Goal: Task Accomplishment & Management: Complete application form

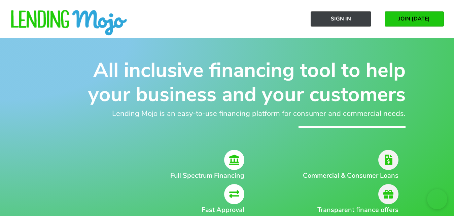
click at [344, 22] on span "Sign In" at bounding box center [341, 19] width 20 height 6
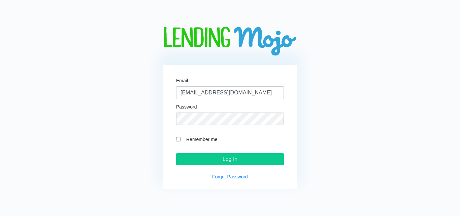
click at [179, 139] on input "Remember me" at bounding box center [178, 139] width 4 height 4
checkbox input "true"
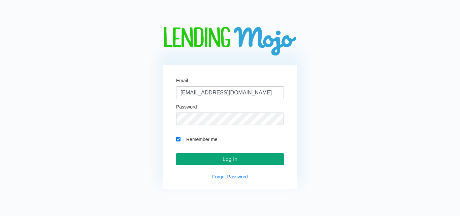
click at [235, 157] on input "Log In" at bounding box center [230, 160] width 108 height 12
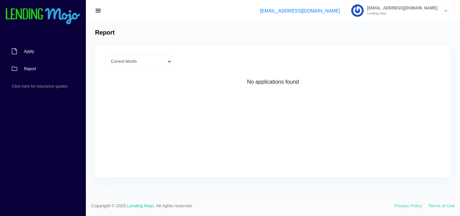
click at [25, 53] on span "Apply" at bounding box center [29, 51] width 10 height 4
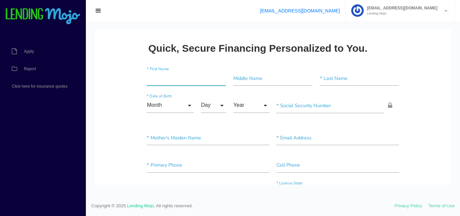
click at [155, 80] on input"] "text" at bounding box center [186, 78] width 79 height 15
type input"] "JAESON"
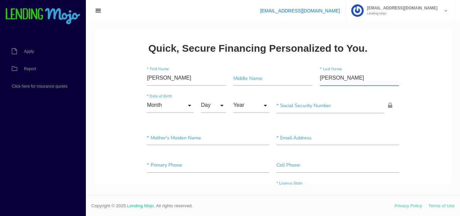
type input"] "[PERSON_NAME]"
click at [161, 104] on input "Month" at bounding box center [170, 105] width 47 height 15
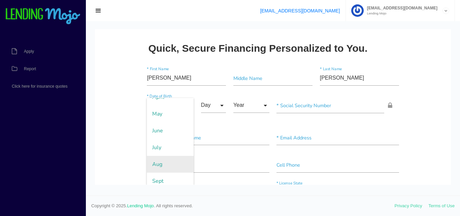
click at [159, 159] on span "Aug" at bounding box center [170, 164] width 47 height 17
type input "Aug"
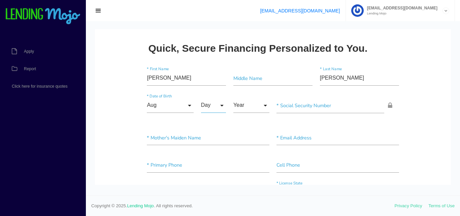
click at [212, 106] on input "Day" at bounding box center [213, 105] width 25 height 15
click at [209, 123] on span "19" at bounding box center [218, 119] width 34 height 17
type input "19"
click at [242, 109] on input "Year" at bounding box center [251, 105] width 36 height 15
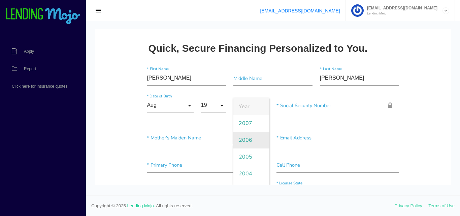
scroll to position [38, 0]
click at [248, 154] on span "2003" at bounding box center [251, 152] width 36 height 17
type input "2003"
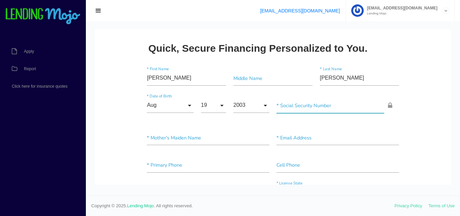
click at [292, 106] on input"] "text" at bounding box center [330, 105] width 108 height 15
click at [276, 101] on input"] "text" at bounding box center [330, 105] width 108 height 15
type input"] "632-88-2037"
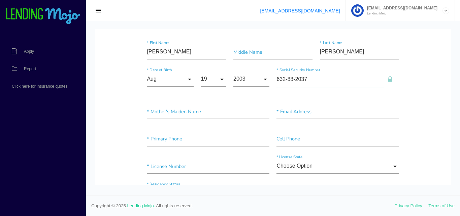
scroll to position [0, 0]
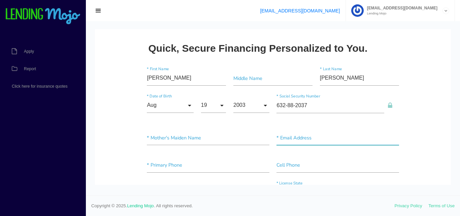
click at [287, 136] on input"] "text" at bounding box center [337, 138] width 122 height 15
type input"] "JAEYRED@GMAIL.COM"
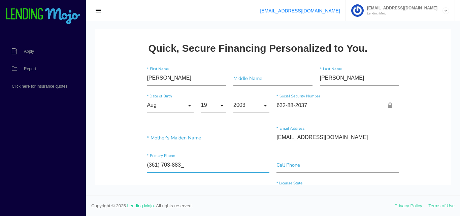
type input"] "(361) 703-8838"
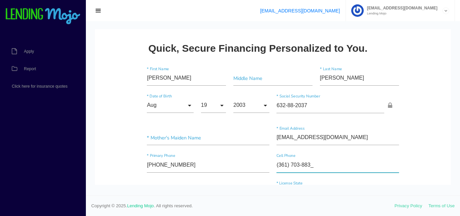
type input"] "(361) 703-8838"
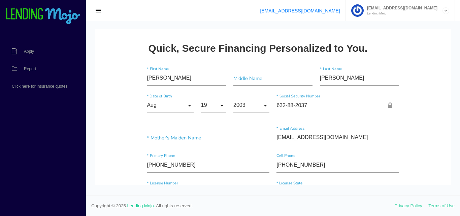
scroll to position [86, 0]
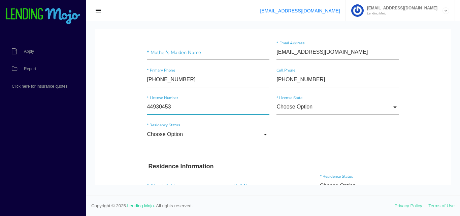
type input"] "44930453"
click at [295, 115] on div "Choose Option Choose Option Alaska Alabama Arkansas Arizona California Colorado…" at bounding box center [338, 109] width 130 height 18
click at [295, 111] on input "Choose Option" at bounding box center [337, 107] width 122 height 15
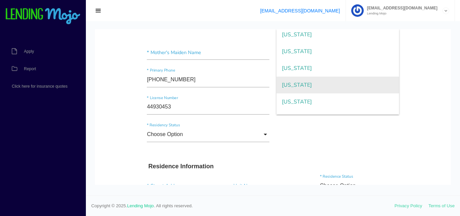
scroll to position [691, 0]
click at [296, 91] on span "Texas" at bounding box center [337, 87] width 122 height 17
type input "Texas"
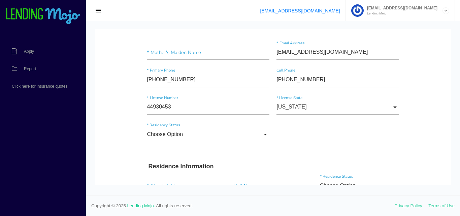
click at [195, 137] on input "Choose Option" at bounding box center [208, 134] width 122 height 15
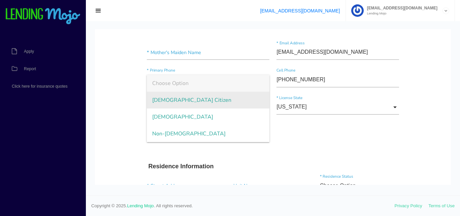
click at [186, 104] on span "US Citizen" at bounding box center [208, 100] width 122 height 17
type input "US Citizen"
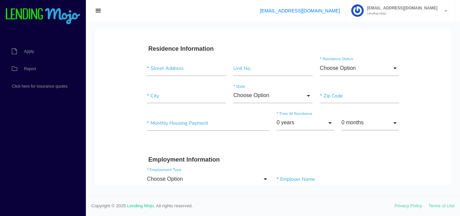
scroll to position [206, 0]
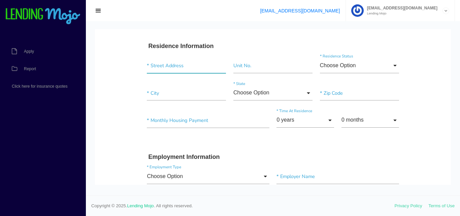
click at [164, 60] on input "text" at bounding box center [186, 65] width 79 height 15
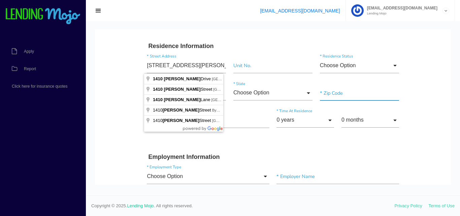
type input "1410 Algee Dr"
type input"] "Port Lavaca"
type input"] "77979"
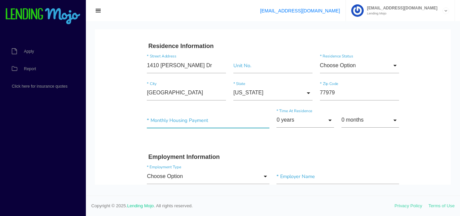
click at [191, 120] on input"] "text" at bounding box center [208, 120] width 122 height 15
type input"] "$250.00"
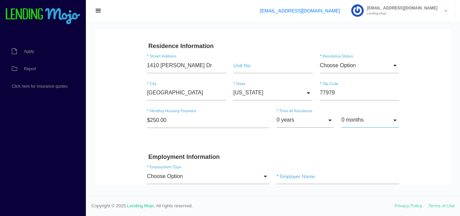
click at [380, 119] on input "0 months" at bounding box center [370, 120] width 58 height 15
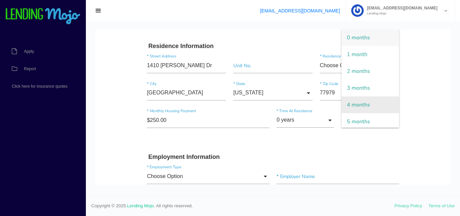
click at [361, 103] on span "4 months" at bounding box center [370, 105] width 58 height 17
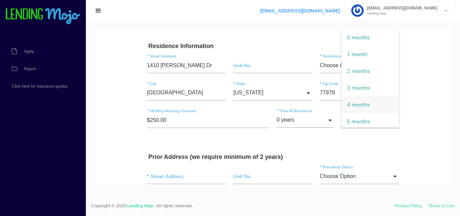
type input "4 months"
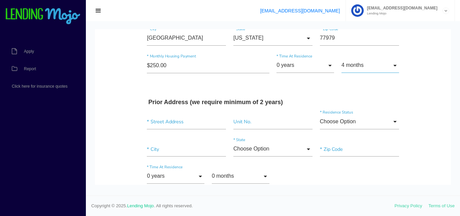
scroll to position [275, 0]
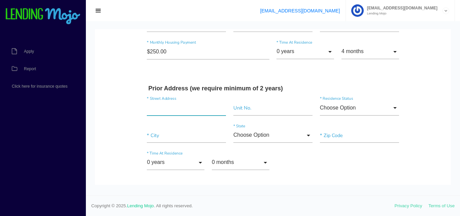
click at [165, 105] on input "text" at bounding box center [186, 108] width 79 height 15
type input "611 Sherwood Dr"
type input"] "Victoria"
type input"] "77901"
click at [175, 163] on input "0 years" at bounding box center [176, 163] width 58 height 15
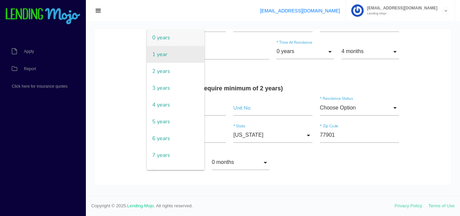
click at [159, 59] on span "1 year" at bounding box center [176, 54] width 58 height 17
type input "1 year"
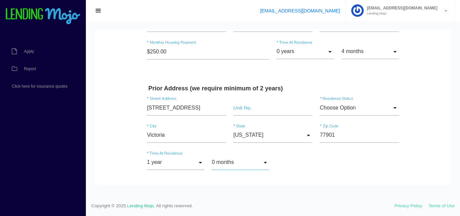
click at [238, 159] on input "0 months" at bounding box center [241, 163] width 58 height 15
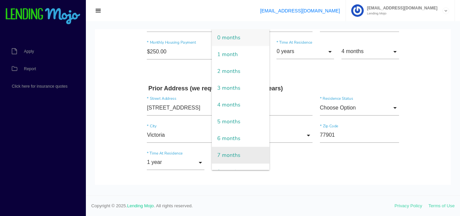
scroll to position [38, 0]
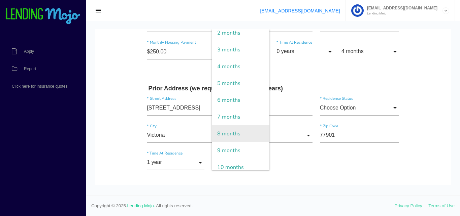
click at [232, 135] on span "8 months" at bounding box center [241, 134] width 58 height 17
type input "8 months"
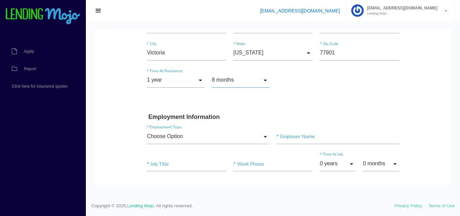
scroll to position [378, 0]
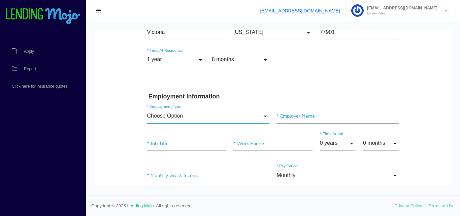
click at [202, 119] on input "Choose Option" at bounding box center [208, 116] width 122 height 15
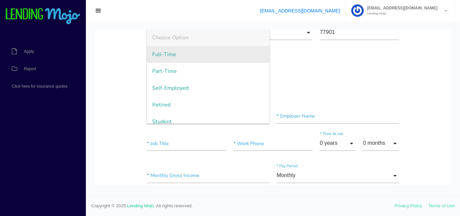
click at [167, 58] on span "Full-Time" at bounding box center [208, 54] width 122 height 17
type input "Full-Time"
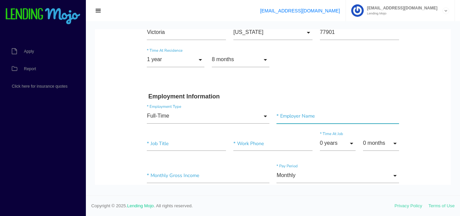
click at [291, 118] on input"] "text" at bounding box center [337, 116] width 122 height 15
type input"] "WALMART"
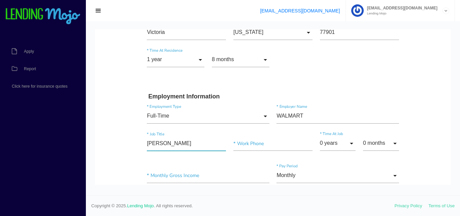
type input"] "STOCKER"
type input"] "(361) 552-4116"
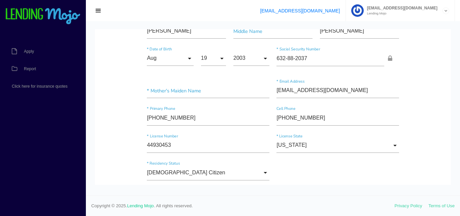
scroll to position [34, 0]
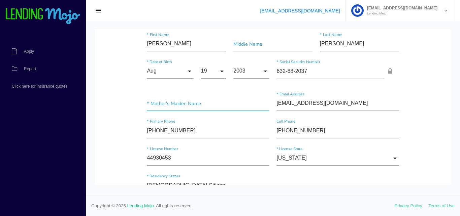
click at [178, 106] on input"] "text" at bounding box center [208, 103] width 122 height 15
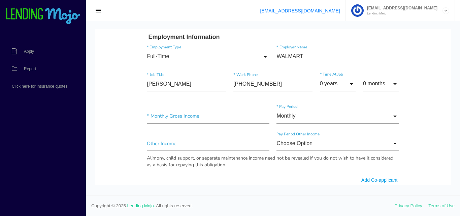
scroll to position [446, 0]
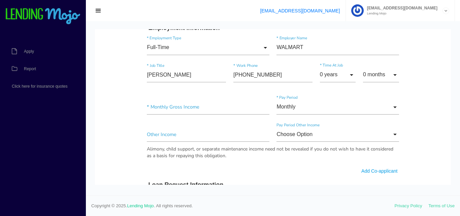
type input"] "POGUE"
click at [181, 106] on input"] "text" at bounding box center [208, 107] width 122 height 15
type input"] "$2,000.00"
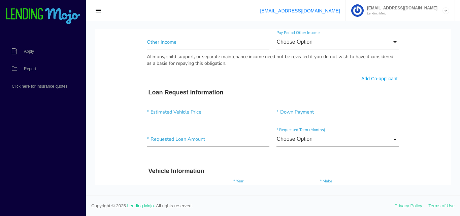
scroll to position [549, 0]
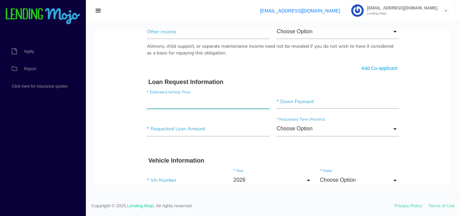
click at [188, 101] on input"] "text" at bounding box center [208, 101] width 122 height 15
type input"] "$8,299.00"
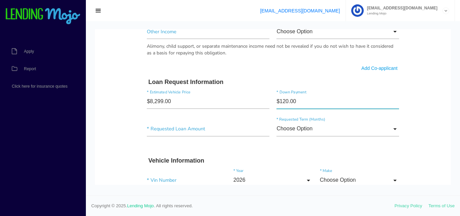
type input"] "$1,200.00"
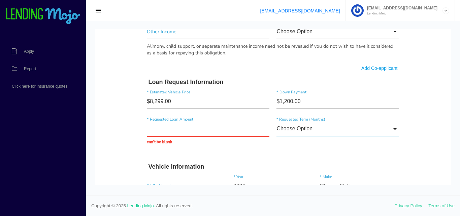
click at [297, 131] on input "Choose Option" at bounding box center [337, 129] width 122 height 15
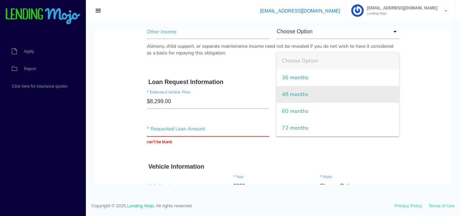
click at [291, 93] on span "48 months" at bounding box center [337, 94] width 122 height 17
type input "48 months"
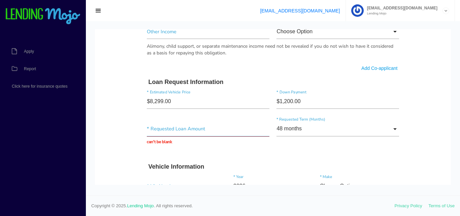
click at [158, 129] on input "text" at bounding box center [208, 129] width 122 height 15
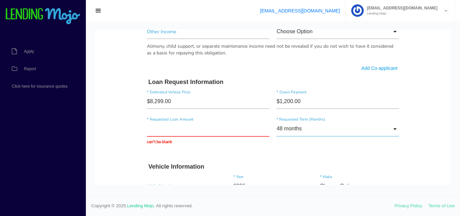
click at [318, 131] on input "48 months" at bounding box center [337, 129] width 122 height 15
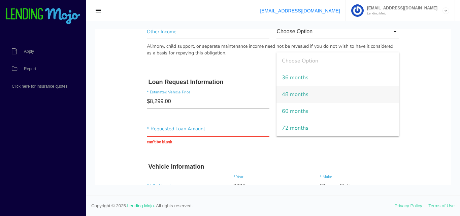
click at [318, 148] on div "* Requested Loan Amount can't be blank 48 months Choose Option 36 months 48 mon…" at bounding box center [272, 134] width 259 height 34
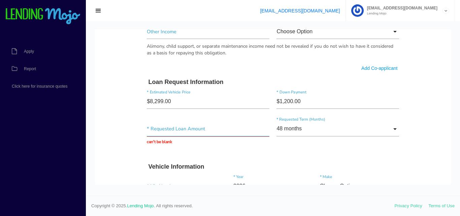
click at [176, 134] on input "text" at bounding box center [208, 129] width 122 height 15
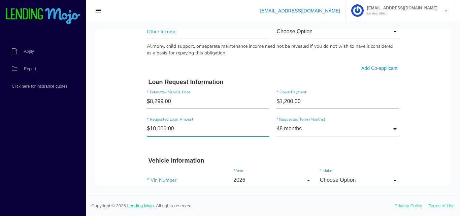
drag, startPoint x: 161, startPoint y: 129, endPoint x: 128, endPoint y: 126, distance: 32.8
click at [147, 126] on input"] "$10,000.00" at bounding box center [208, 129] width 122 height 15
type input"] "$9,200.00"
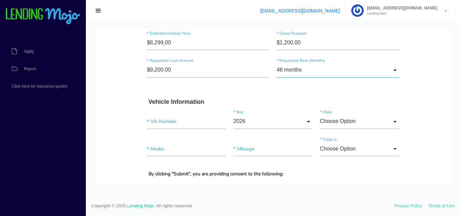
scroll to position [618, 0]
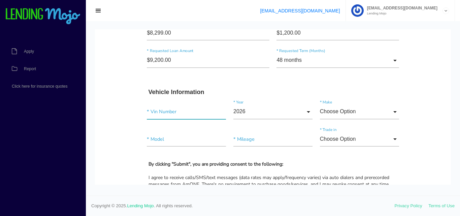
click at [164, 112] on input"] "text" at bounding box center [186, 111] width 79 height 15
paste input"] "[US_VEHICLE_IDENTIFICATION_NUMBER]"
type input"] "[US_VEHICLE_IDENTIFICATION_NUMBER]"
click at [246, 117] on input "2026" at bounding box center [272, 111] width 79 height 15
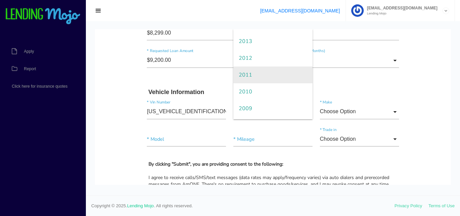
scroll to position [230, 0]
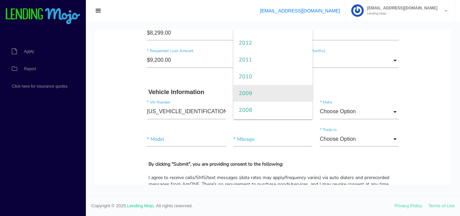
click at [255, 92] on span "2009" at bounding box center [272, 93] width 79 height 17
type input "2009"
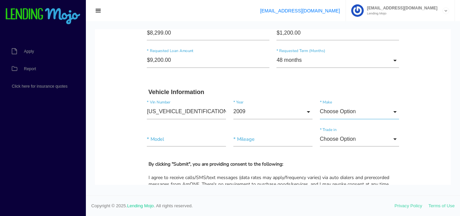
click at [353, 107] on input "Choose Option" at bounding box center [359, 111] width 79 height 15
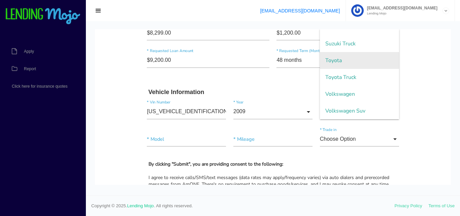
click at [341, 63] on span "Toyota" at bounding box center [359, 60] width 79 height 17
type input "Toyota"
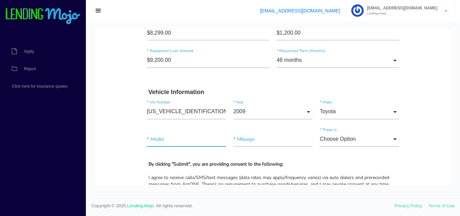
click at [187, 143] on input"] "text" at bounding box center [186, 139] width 79 height 15
type input"] "COROLLA"
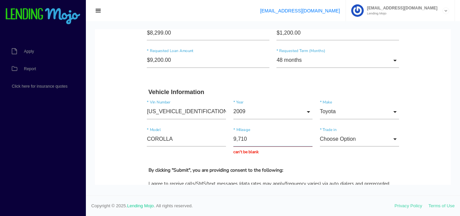
type input "97,100"
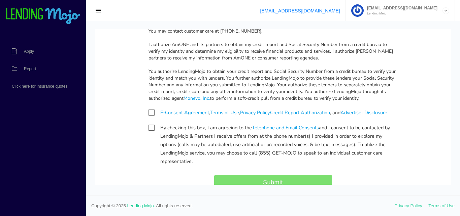
scroll to position [790, 0]
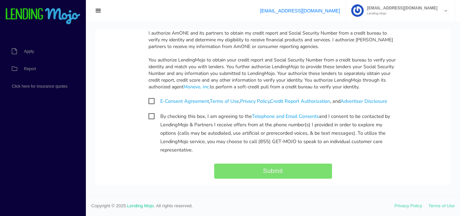
click at [148, 102] on span "E-Consent Agreement , Terms of Use , Privacy Policy , Credit Report Authorizati…" at bounding box center [267, 101] width 239 height 8
checkbox input "true"
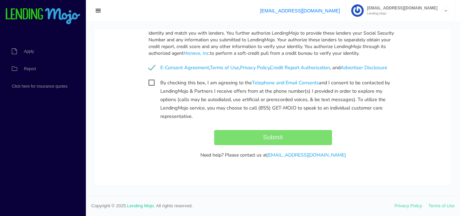
scroll to position [824, 0]
click at [269, 143] on div "Submit" at bounding box center [272, 137] width 259 height 15
click at [268, 140] on div "Submit" at bounding box center [272, 137] width 259 height 15
click at [270, 131] on div "Submit" at bounding box center [272, 137] width 259 height 15
click at [268, 137] on div "Submit" at bounding box center [272, 137] width 259 height 15
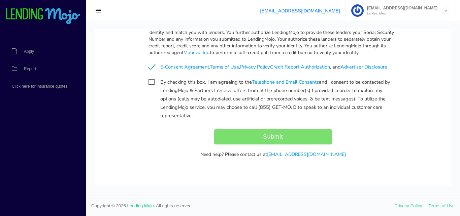
click at [150, 81] on span "By checking this box, I am agreeing to the Telephone and Email Consents and I c…" at bounding box center [272, 82] width 249 height 8
checkbox input "true"
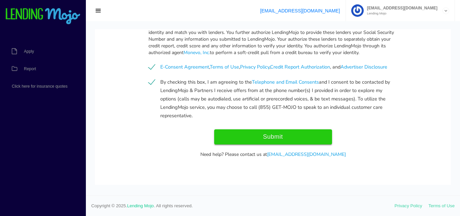
click at [265, 138] on input "Submit" at bounding box center [273, 137] width 118 height 15
type input "Submit"
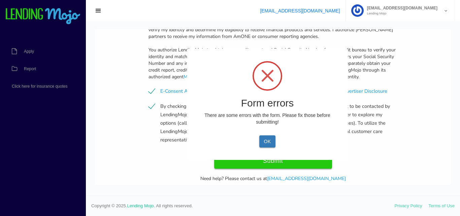
scroll to position [842, 0]
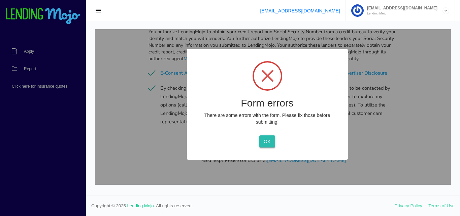
click at [266, 142] on button "OK" at bounding box center [267, 142] width 16 height 12
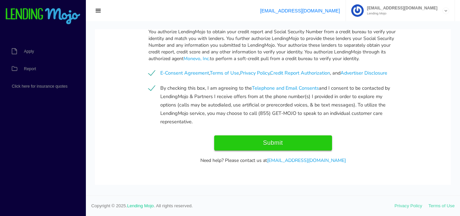
scroll to position [705, 0]
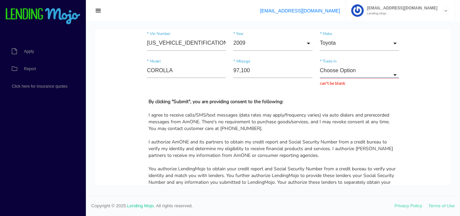
click at [334, 73] on input "Choose Option" at bounding box center [359, 70] width 79 height 15
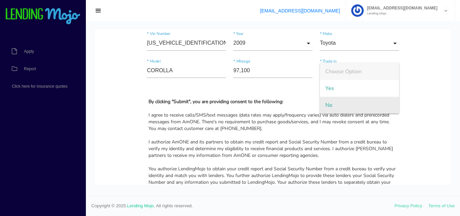
click at [332, 103] on span "No" at bounding box center [359, 105] width 79 height 17
type input "No"
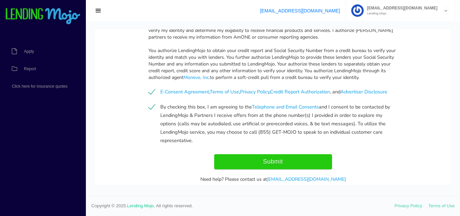
scroll to position [842, 0]
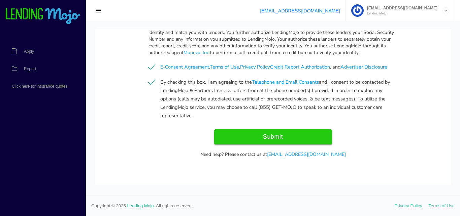
click at [268, 141] on input "Submit" at bounding box center [273, 137] width 118 height 15
type input "Submit"
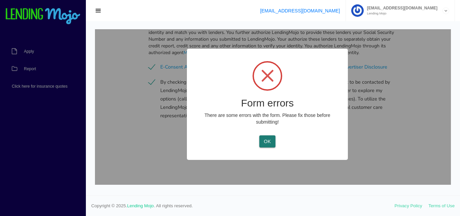
click at [268, 141] on button "OK" at bounding box center [267, 142] width 16 height 12
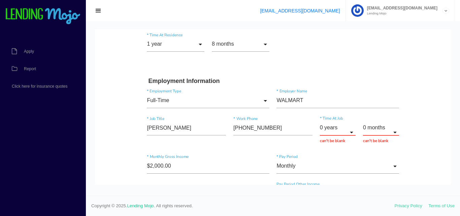
scroll to position [396, 0]
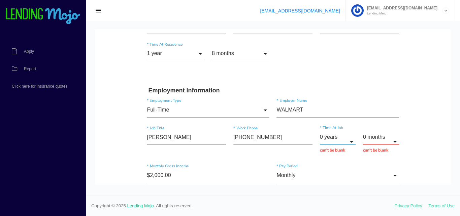
click at [332, 137] on input "0 years" at bounding box center [338, 137] width 36 height 15
click at [377, 142] on input "0 months" at bounding box center [381, 137] width 36 height 15
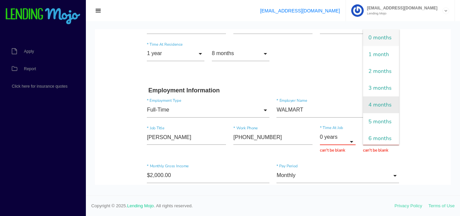
scroll to position [38, 0]
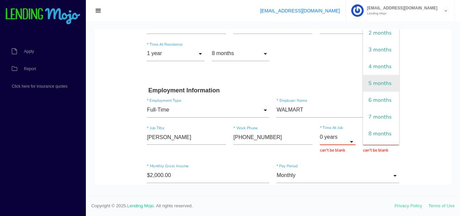
click at [376, 92] on span "5 months" at bounding box center [381, 83] width 36 height 17
type input "5 months"
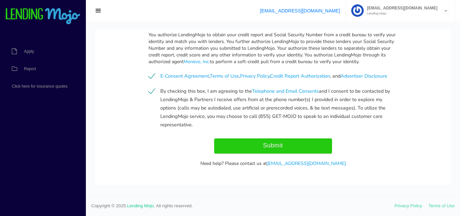
click at [303, 145] on input "Submit" at bounding box center [273, 146] width 118 height 15
type input "Submit"
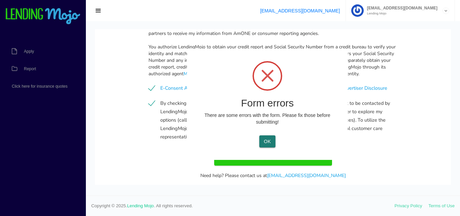
scroll to position [923, 0]
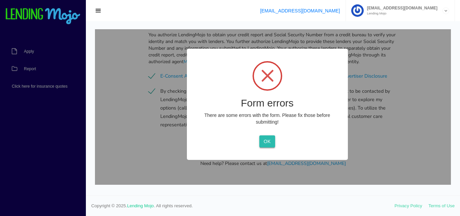
click at [265, 143] on button "OK" at bounding box center [267, 142] width 16 height 12
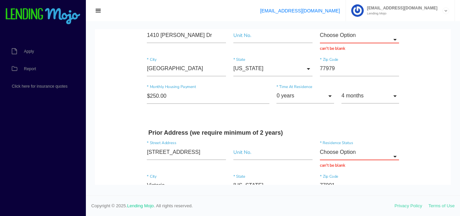
scroll to position [511, 0]
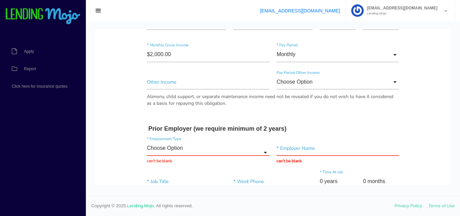
click at [299, 162] on div "* Employer Name can't be blank" at bounding box center [338, 153] width 130 height 24
click at [302, 147] on input "text" at bounding box center [337, 148] width 122 height 15
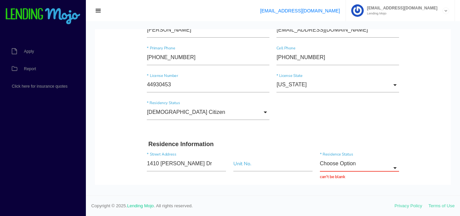
scroll to position [206, 0]
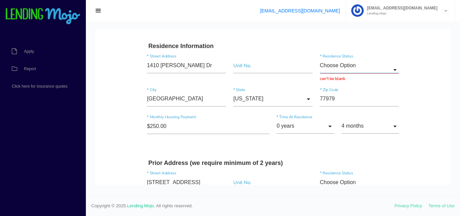
click at [367, 70] on input "Choose Option" at bounding box center [359, 65] width 79 height 15
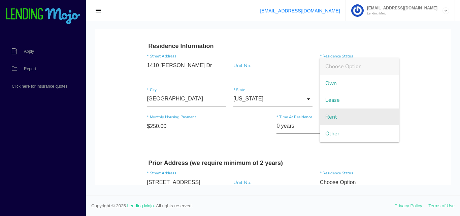
click at [335, 114] on span "Rent" at bounding box center [359, 117] width 79 height 17
type input "Rent"
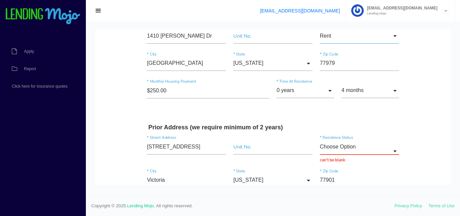
scroll to position [275, 0]
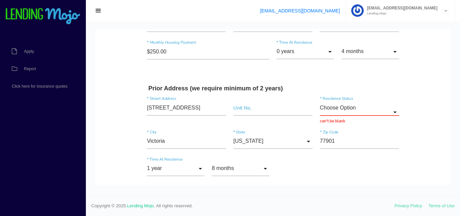
click at [364, 117] on div "Choose Option Choose Option Own Lease Rent Other Choose Option Own Lease Rent O…" at bounding box center [359, 113] width 79 height 24
click at [362, 113] on input "Choose Option" at bounding box center [359, 108] width 79 height 15
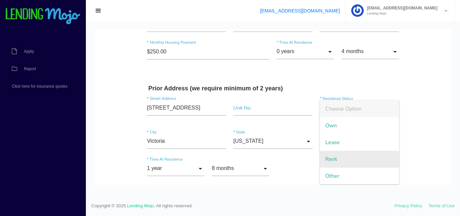
click at [334, 157] on span "Rent" at bounding box center [359, 159] width 79 height 17
type input "Rent"
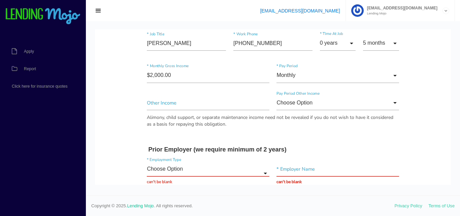
scroll to position [515, 0]
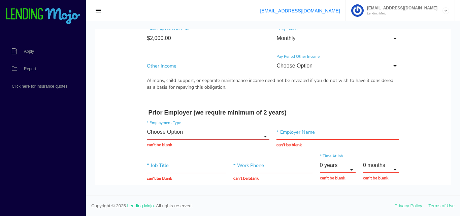
click at [195, 135] on input "Choose Option" at bounding box center [208, 132] width 122 height 15
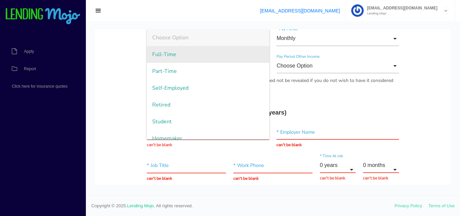
click at [188, 56] on span "Full-Time" at bounding box center [208, 54] width 122 height 17
type input "Full-Time"
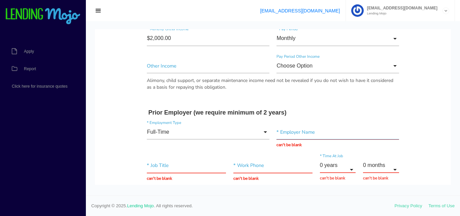
click at [282, 132] on input "text" at bounding box center [337, 132] width 122 height 15
type input "TARGET"
click at [178, 171] on input "text" at bounding box center [186, 165] width 79 height 15
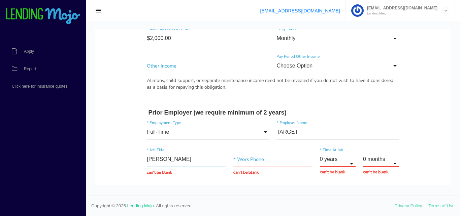
type input "STOCKER"
click at [262, 164] on input "text" at bounding box center [272, 159] width 79 height 15
type input "(800) 394-1885"
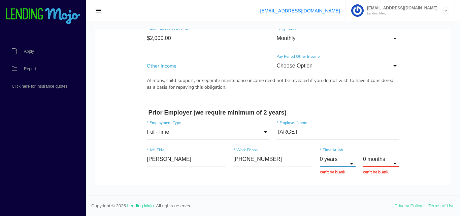
click at [342, 167] on input "0 years" at bounding box center [338, 159] width 36 height 15
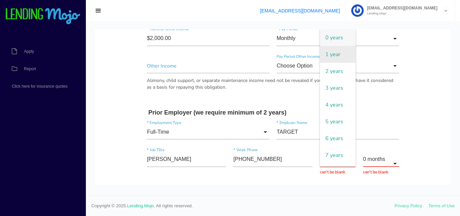
click at [333, 58] on span "1 year" at bounding box center [338, 54] width 36 height 17
type input "1 year"
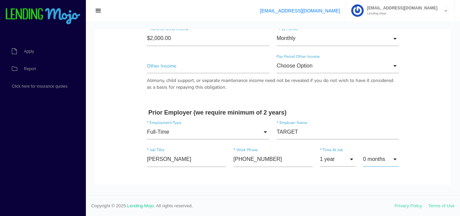
click at [375, 162] on input "0 months" at bounding box center [381, 159] width 36 height 15
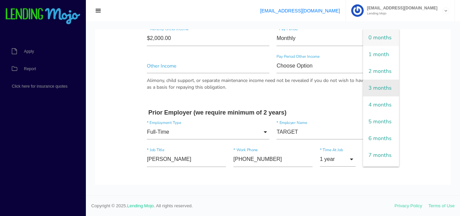
scroll to position [153, 0]
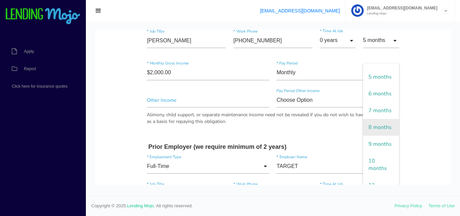
click at [375, 119] on span "8 months" at bounding box center [381, 127] width 36 height 17
type input "8 months"
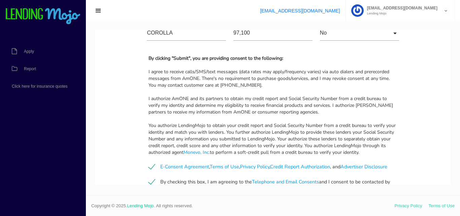
scroll to position [908, 0]
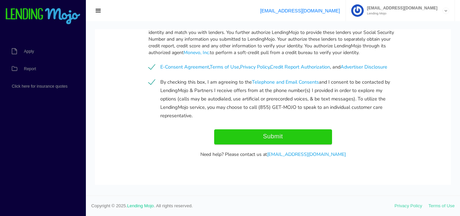
click at [272, 142] on input "Submit" at bounding box center [273, 137] width 118 height 15
type input "Submitting..."
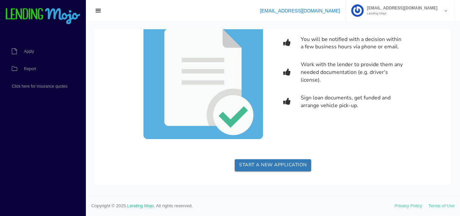
scroll to position [0, 0]
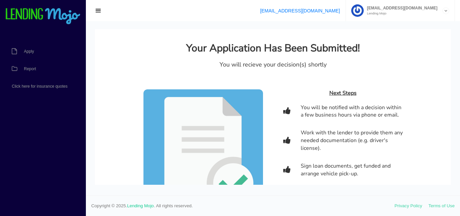
click at [69, 17] on img at bounding box center [43, 16] width 76 height 17
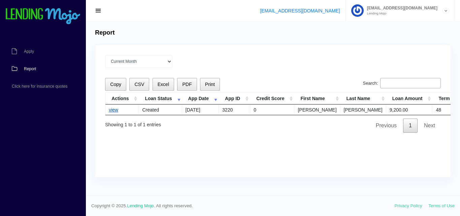
click at [115, 112] on link "view" at bounding box center [113, 109] width 9 height 5
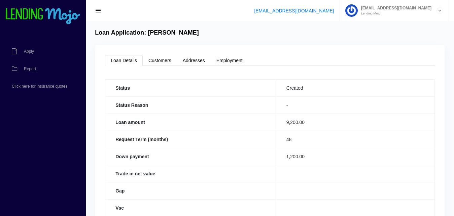
click at [37, 22] on img at bounding box center [43, 16] width 76 height 17
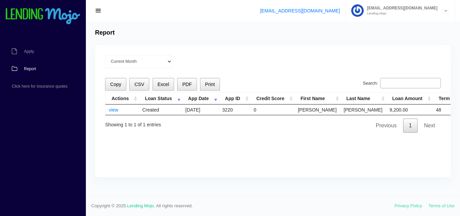
click at [27, 17] on img at bounding box center [43, 16] width 76 height 17
click at [118, 110] on link "view" at bounding box center [113, 109] width 9 height 5
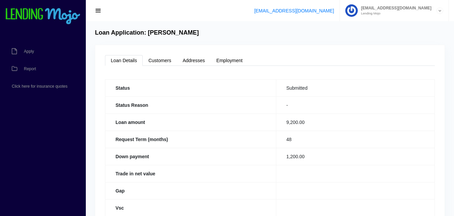
click at [34, 24] on img at bounding box center [43, 16] width 76 height 17
